Goal: Task Accomplishment & Management: Use online tool/utility

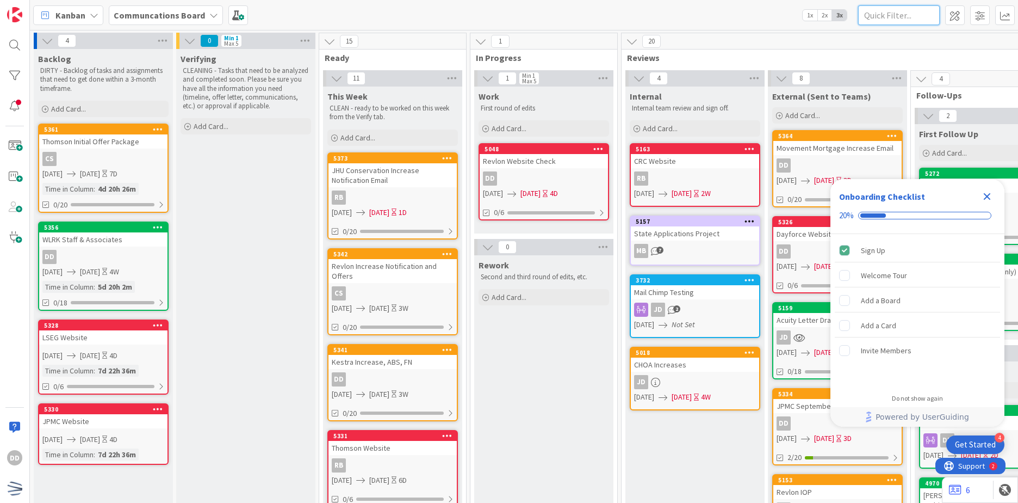
click at [878, 24] on input "text" at bounding box center [899, 15] width 82 height 20
type input "hsa"
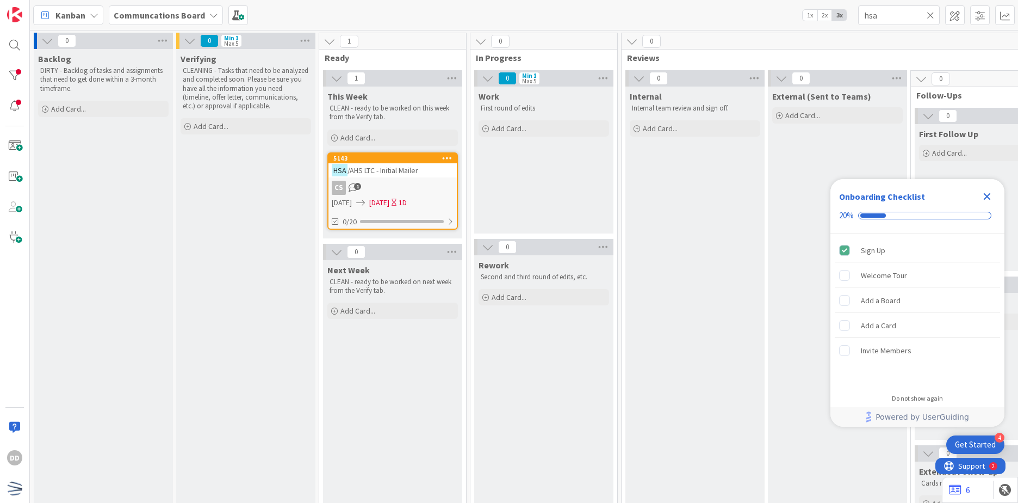
click at [389, 198] on span "[DATE]" at bounding box center [379, 202] width 20 height 11
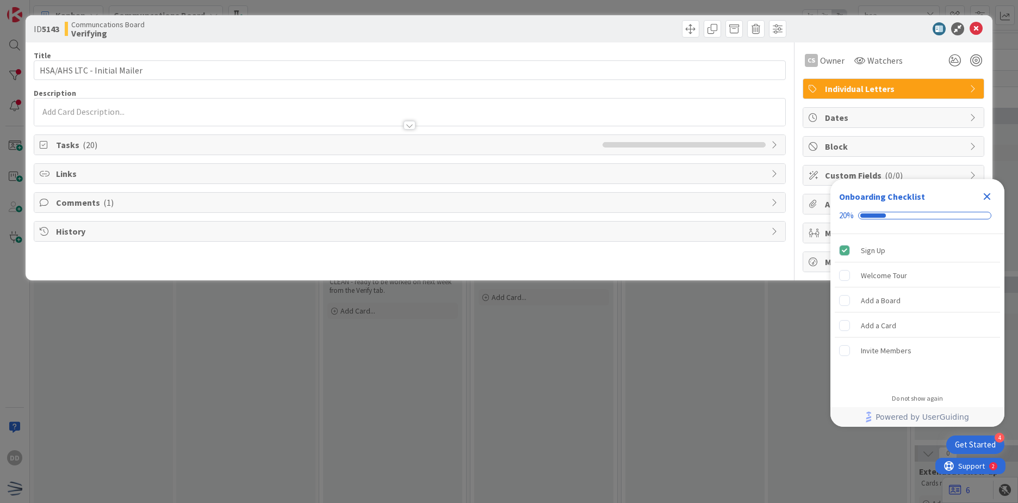
click at [878, 192] on icon "Close Checklist" at bounding box center [987, 196] width 13 height 13
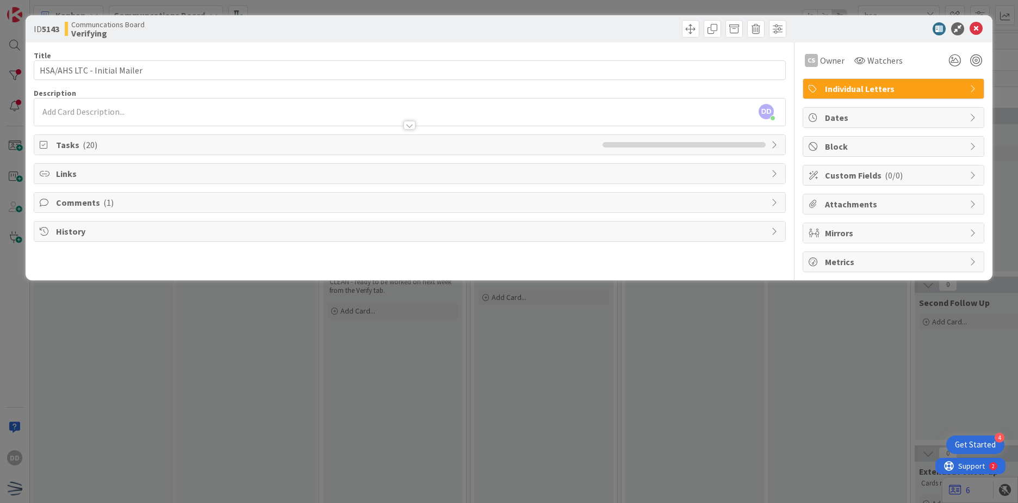
click at [878, 120] on span "Dates" at bounding box center [894, 117] width 139 height 13
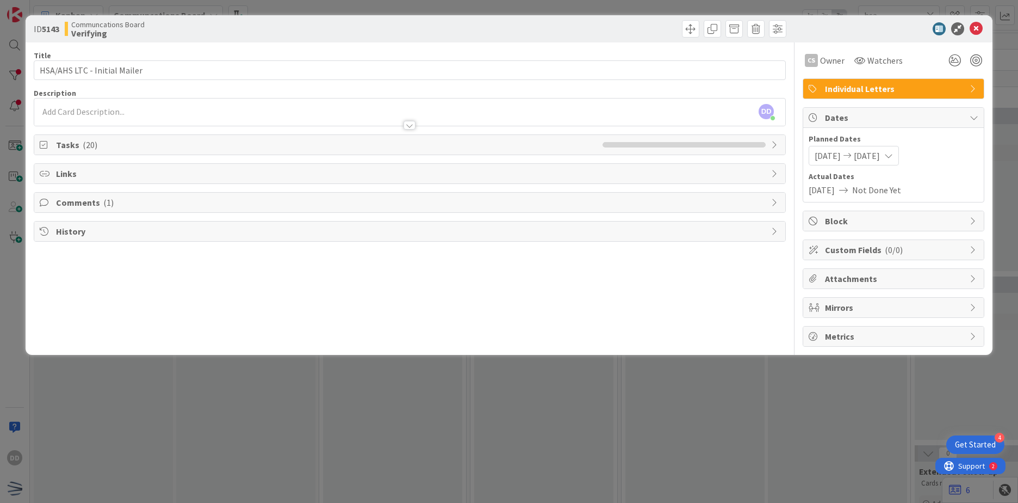
click at [869, 154] on span "[DATE]" at bounding box center [867, 155] width 26 height 13
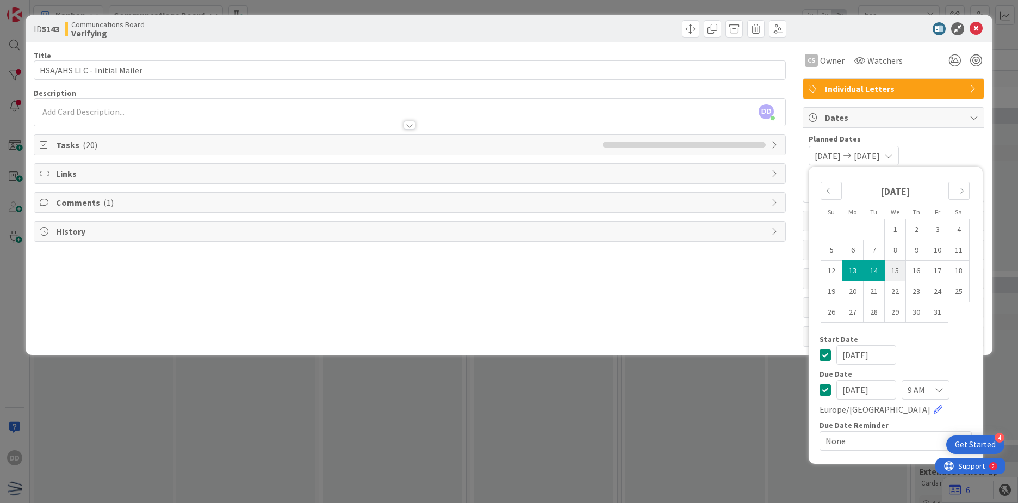
click at [878, 268] on td "15" at bounding box center [895, 271] width 21 height 21
type input "[DATE]"
click at [857, 270] on td "13" at bounding box center [853, 271] width 21 height 21
type input "[DATE]"
click at [878, 273] on td "15" at bounding box center [895, 271] width 21 height 21
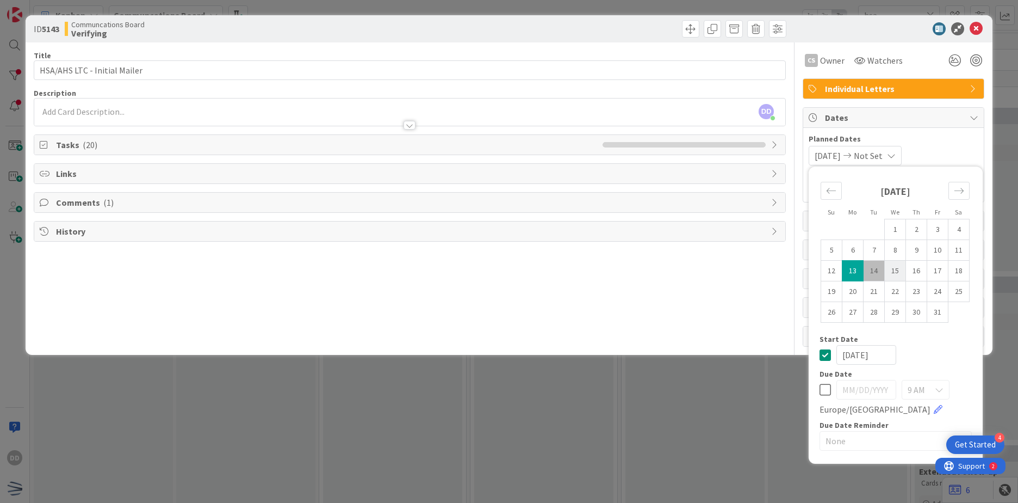
type input "[DATE]"
click at [878, 147] on div "[DATE] [DATE] Su Mo Tu We Th Fr Sa [DATE] 1 2 3 4 5 6 7 8 9 10 11 12 13 14 15 1…" at bounding box center [894, 156] width 170 height 20
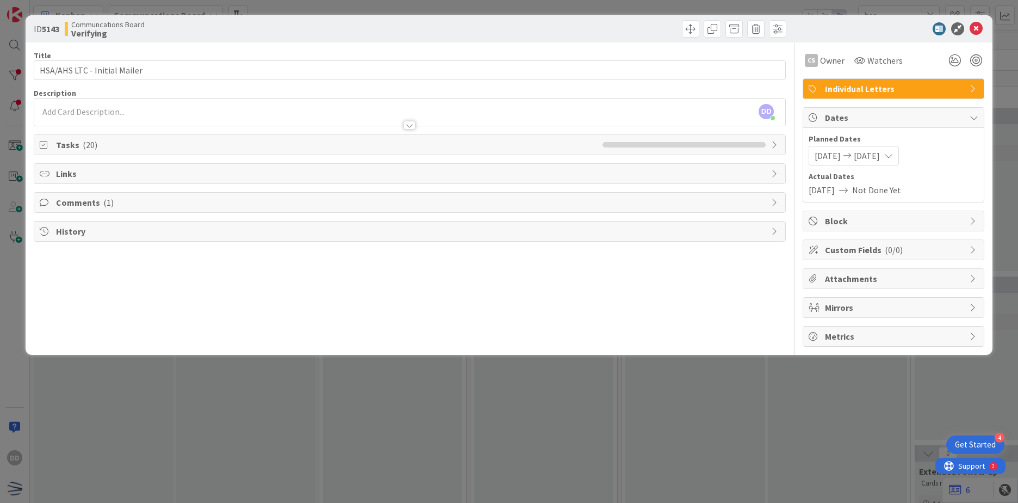
click at [878, 32] on div "ID 5143 Communcations Board Verifying" at bounding box center [509, 28] width 967 height 27
click at [878, 27] on icon at bounding box center [976, 28] width 13 height 13
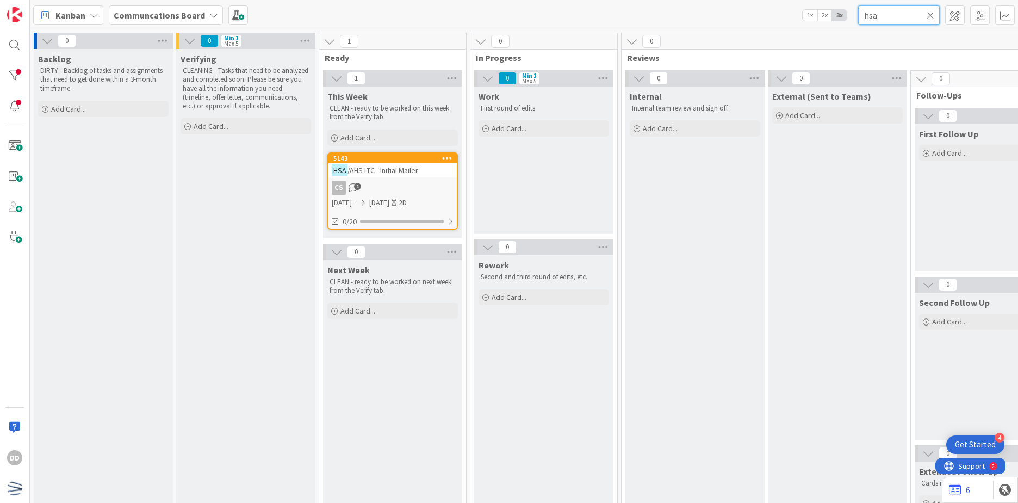
click at [878, 14] on input "hsa" at bounding box center [899, 15] width 82 height 20
click at [878, 14] on icon at bounding box center [931, 15] width 8 height 10
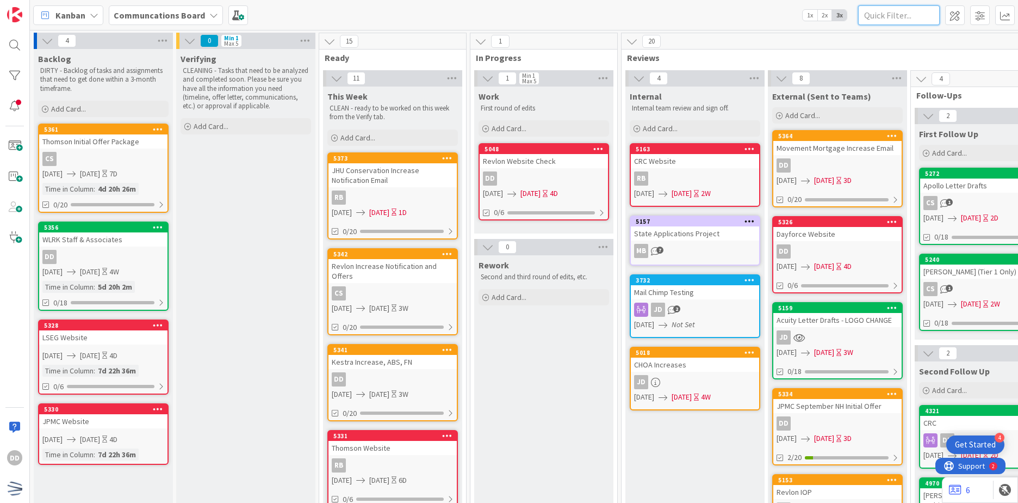
click at [875, 18] on input "text" at bounding box center [899, 15] width 82 height 20
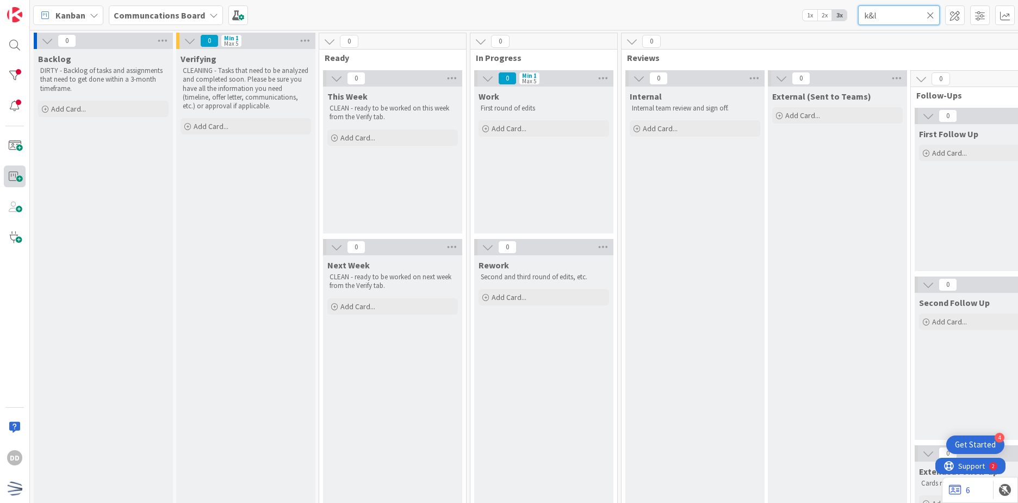
type input "k&l"
click at [21, 139] on span at bounding box center [15, 146] width 22 height 22
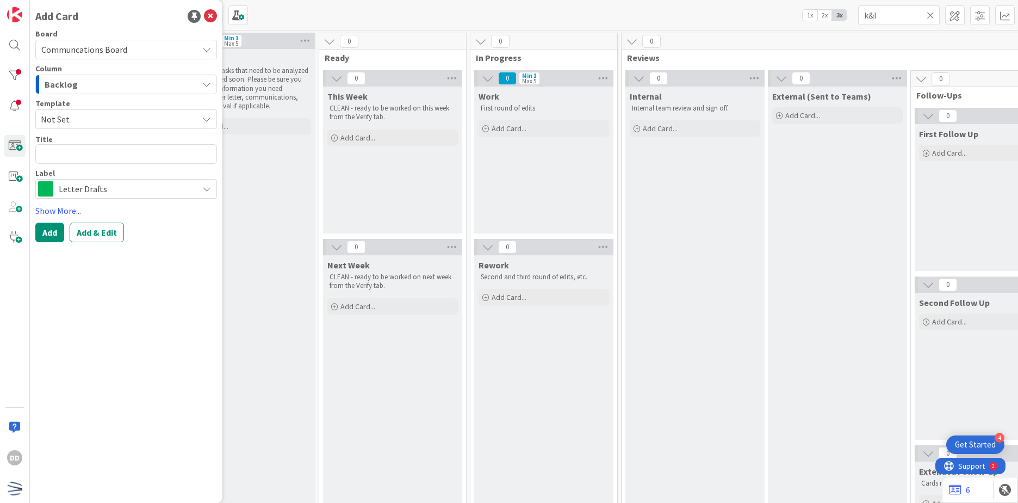
click at [103, 189] on span "Letter Drafts" at bounding box center [126, 188] width 134 height 15
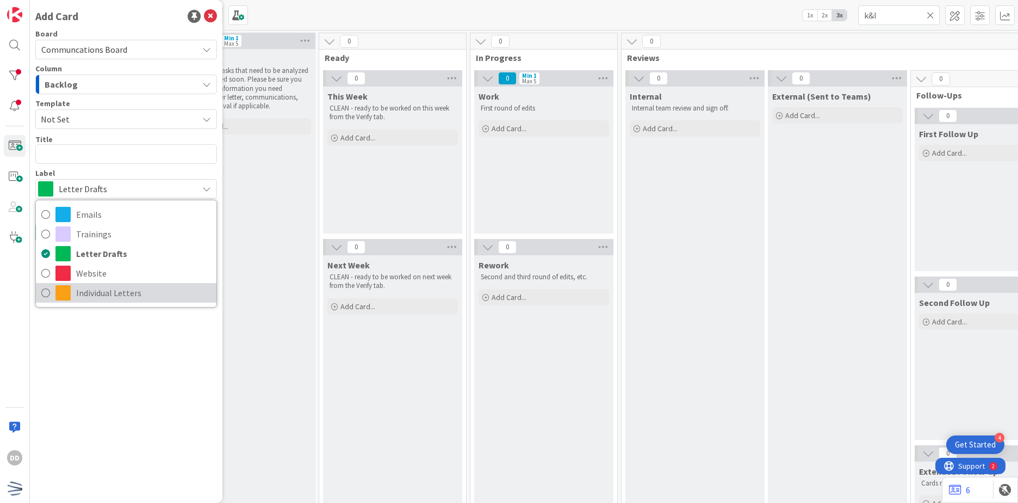
click at [130, 286] on span "Individual Letters" at bounding box center [143, 292] width 135 height 16
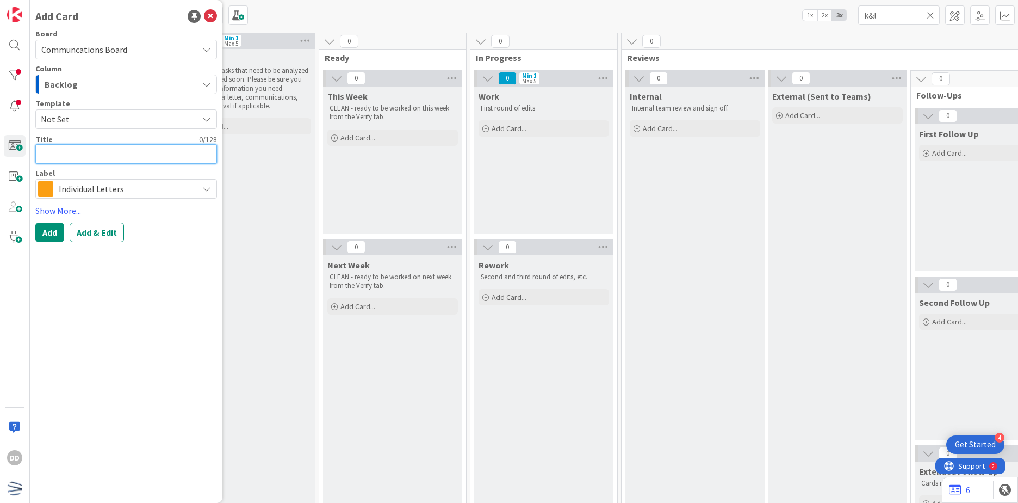
click at [70, 161] on textarea at bounding box center [126, 154] width 182 height 20
type textarea "x"
type textarea "K"
type textarea "x"
type textarea "K&"
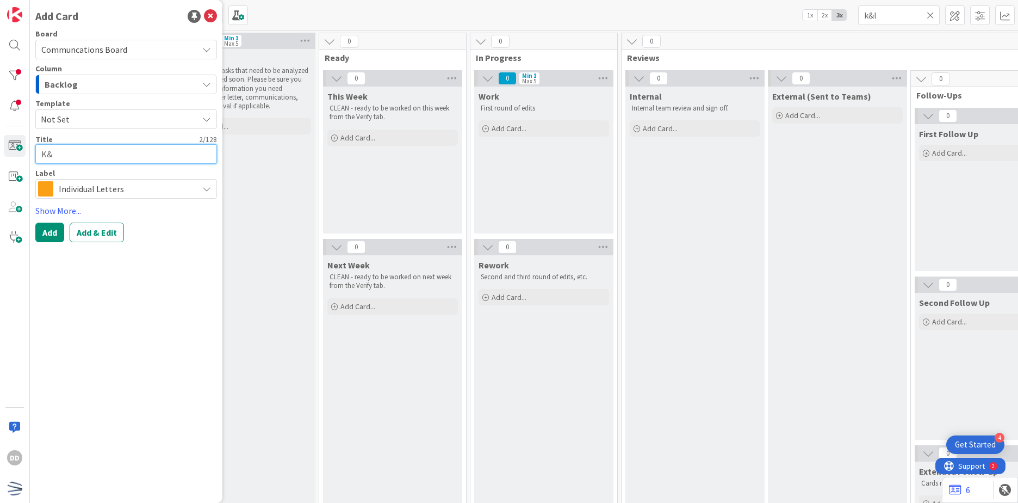
type textarea "x"
type textarea "K&L"
type textarea "x"
type textarea "K&L"
type textarea "x"
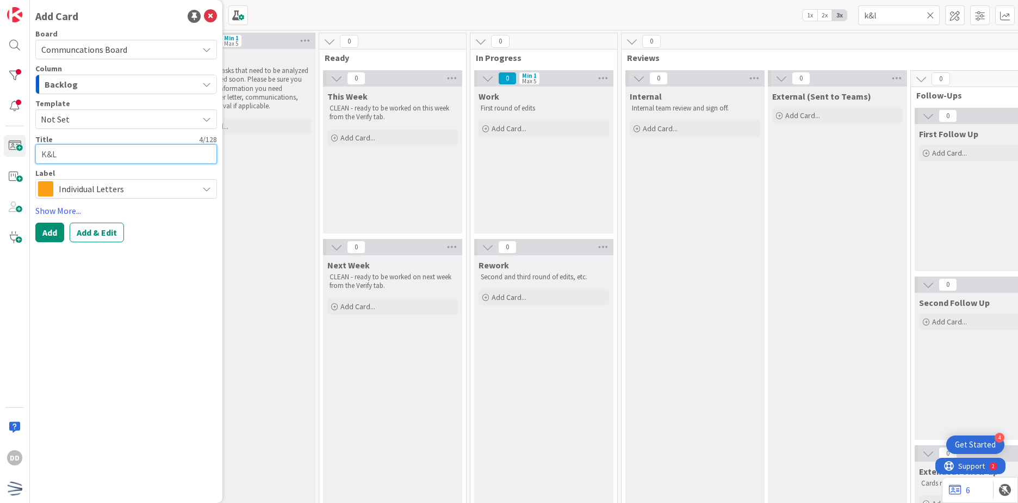
type textarea "K&L G"
type textarea "x"
type textarea "K&L Ga"
type textarea "x"
type textarea "K&L Gat"
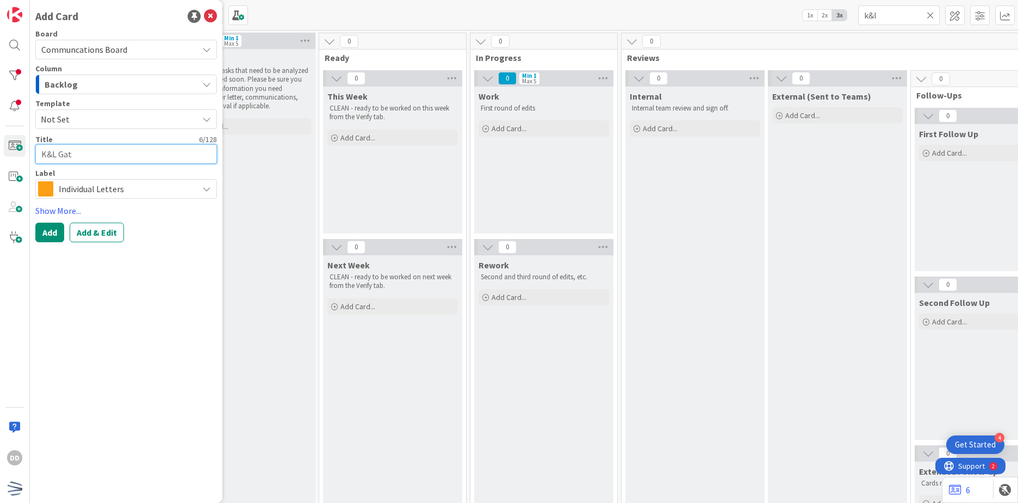
type textarea "x"
type textarea "K&L Gate"
type textarea "x"
type textarea "K&L Gates"
type textarea "x"
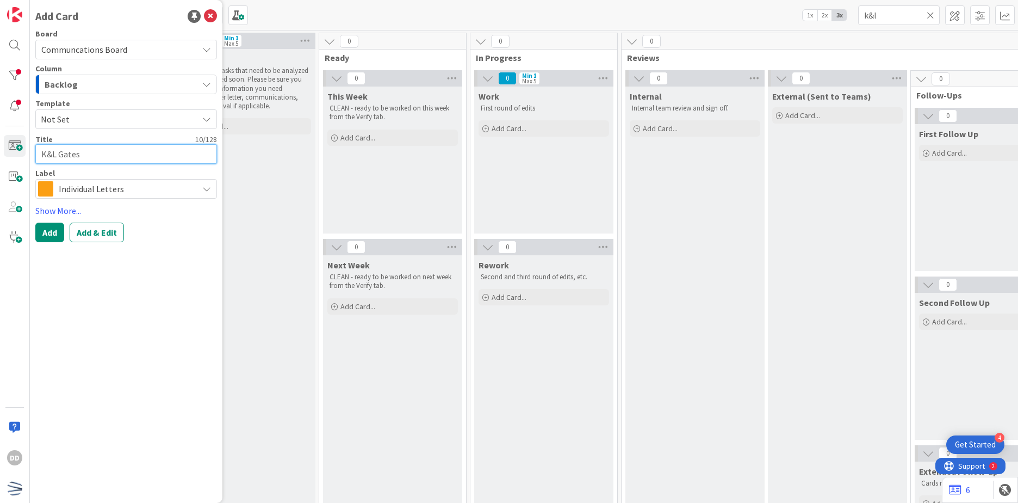
drag, startPoint x: 120, startPoint y: 149, endPoint x: 130, endPoint y: 47, distance: 102.7
click at [21, 148] on div "DD Add Card Board Communcations Board Column Backlog Template Not Set Title 10 …" at bounding box center [15, 251] width 30 height 503
type textarea "K&L Gates"
click at [208, 16] on icon at bounding box center [210, 16] width 13 height 13
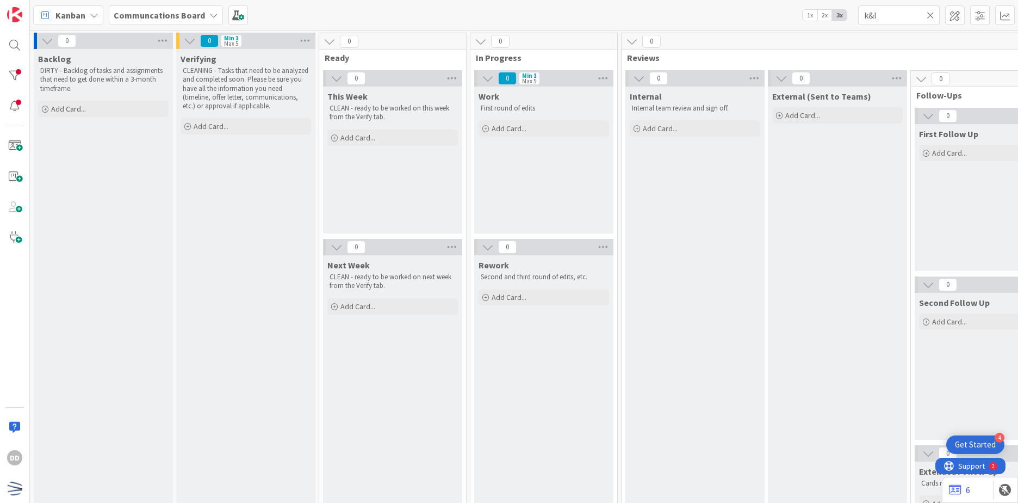
click at [878, 19] on icon at bounding box center [931, 15] width 8 height 10
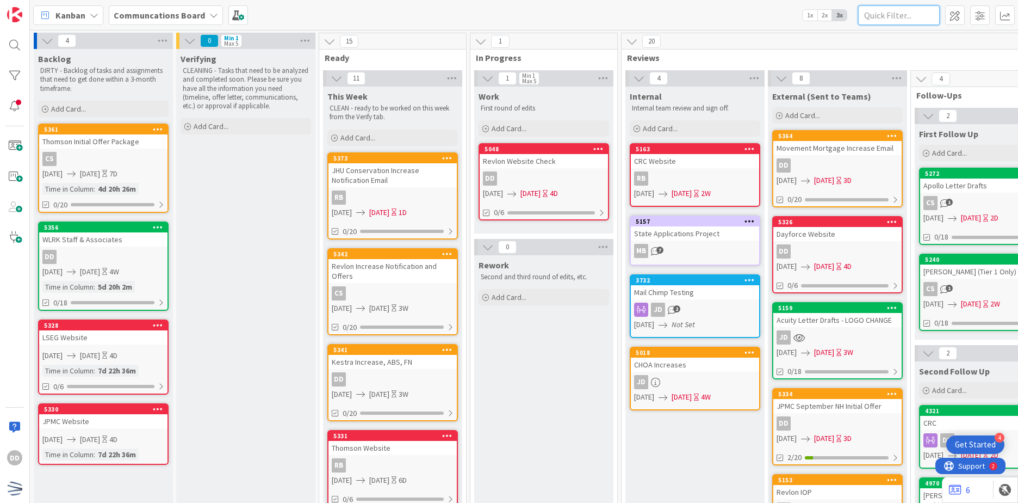
click at [878, 15] on input "text" at bounding box center [899, 15] width 82 height 20
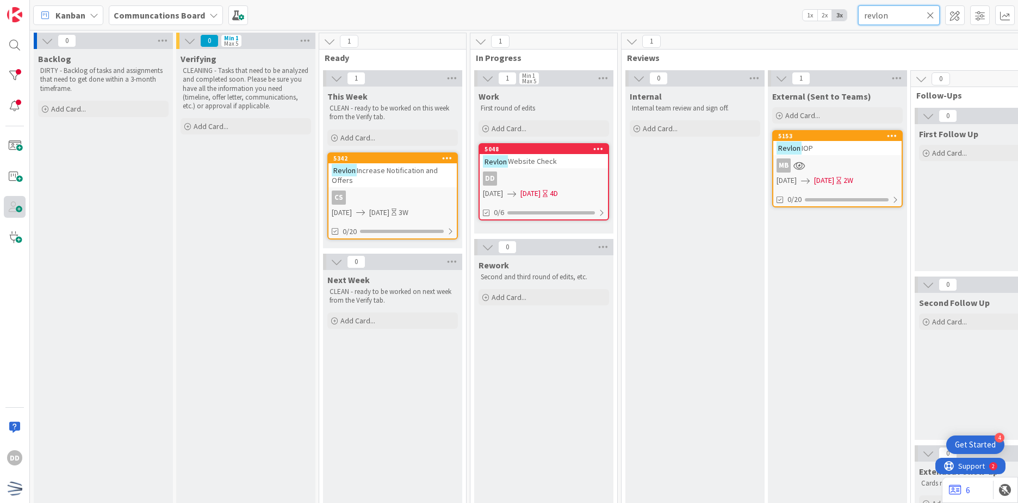
type input "revlon"
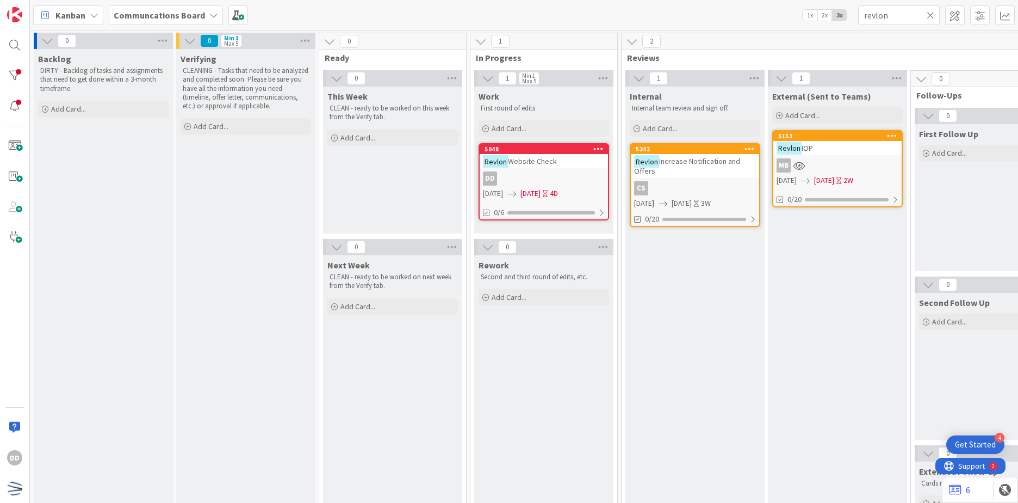
click at [878, 17] on icon at bounding box center [931, 15] width 8 height 10
